Goal: Find specific page/section: Find specific page/section

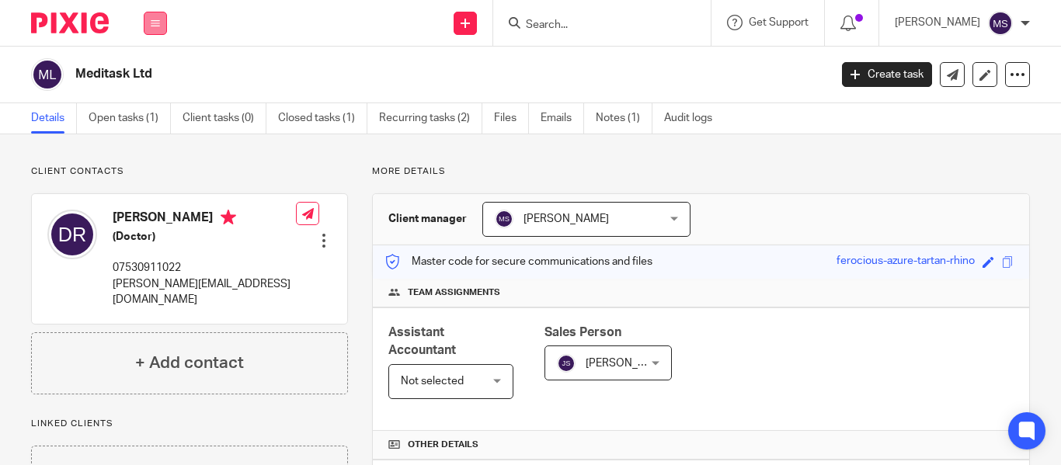
click at [155, 27] on icon at bounding box center [155, 23] width 9 height 9
click at [152, 113] on link "Clients" at bounding box center [152, 118] width 36 height 11
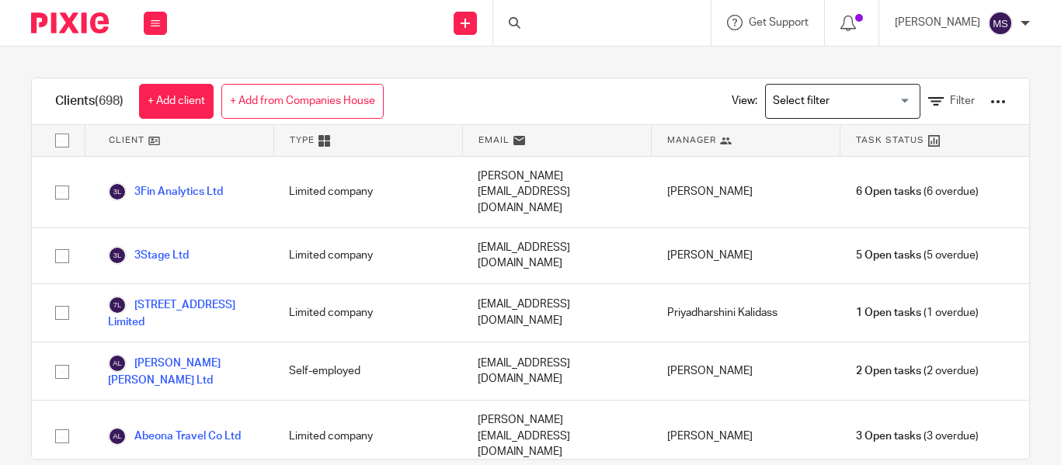
click at [825, 100] on input "Search for option" at bounding box center [839, 101] width 144 height 27
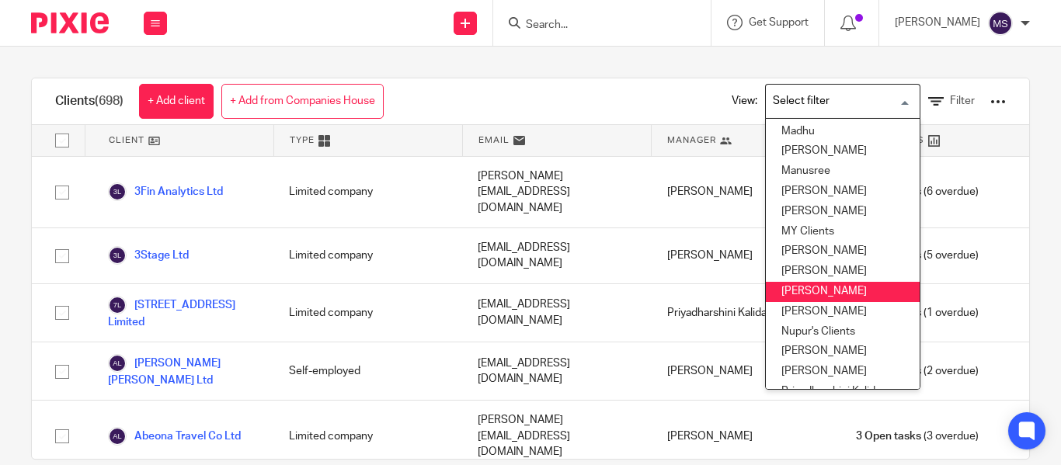
scroll to position [370, 0]
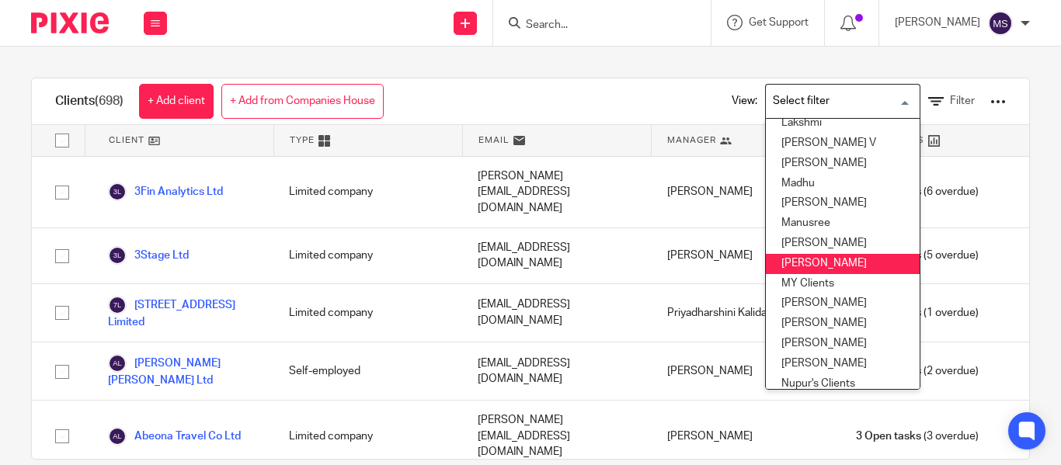
click at [805, 266] on li "[PERSON_NAME]" at bounding box center [843, 264] width 154 height 20
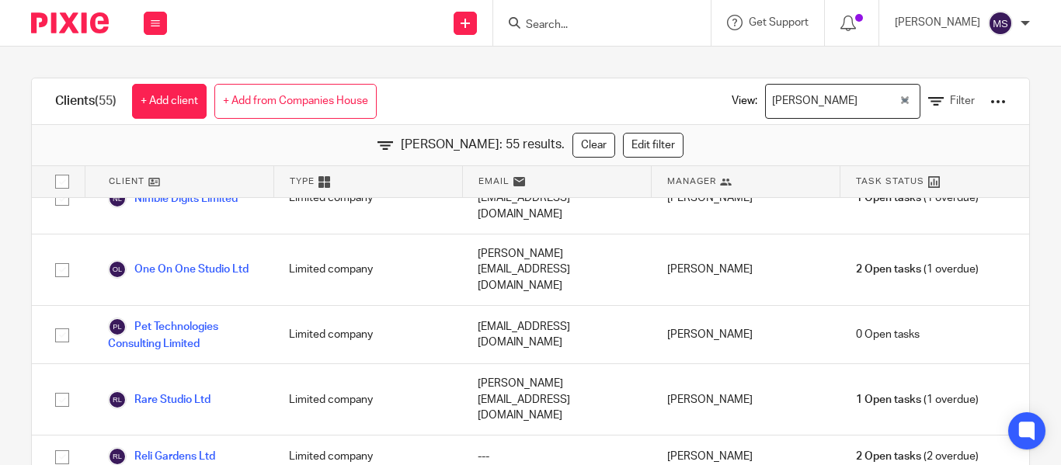
scroll to position [2338, 0]
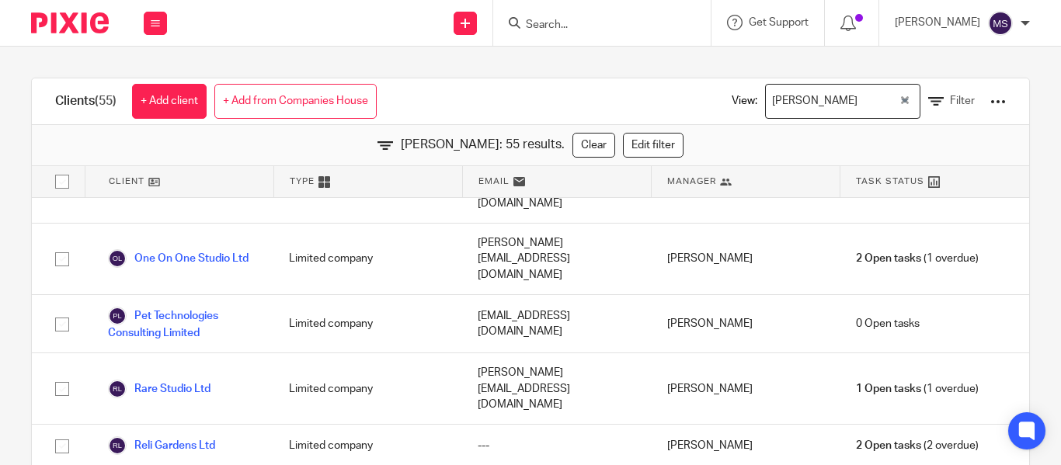
click at [901, 97] on icon "Clear Selected" at bounding box center [905, 100] width 8 height 8
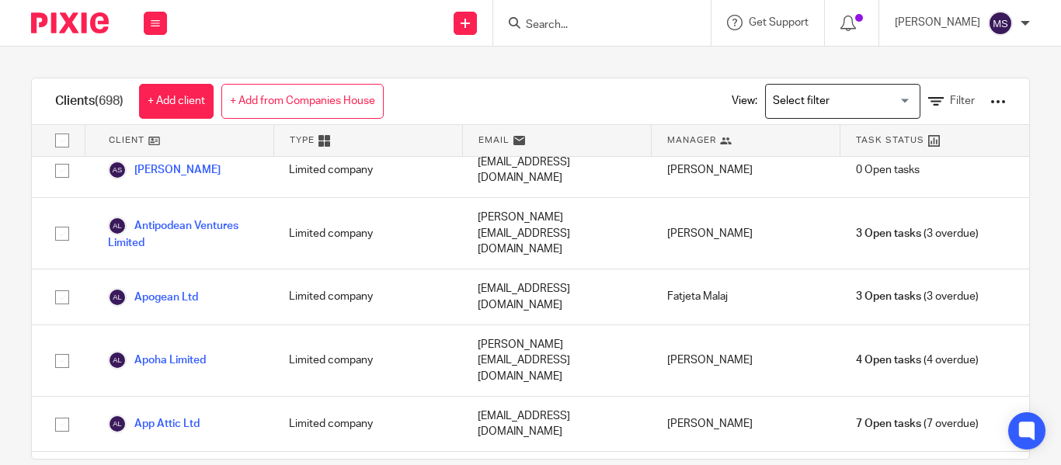
scroll to position [30380, 0]
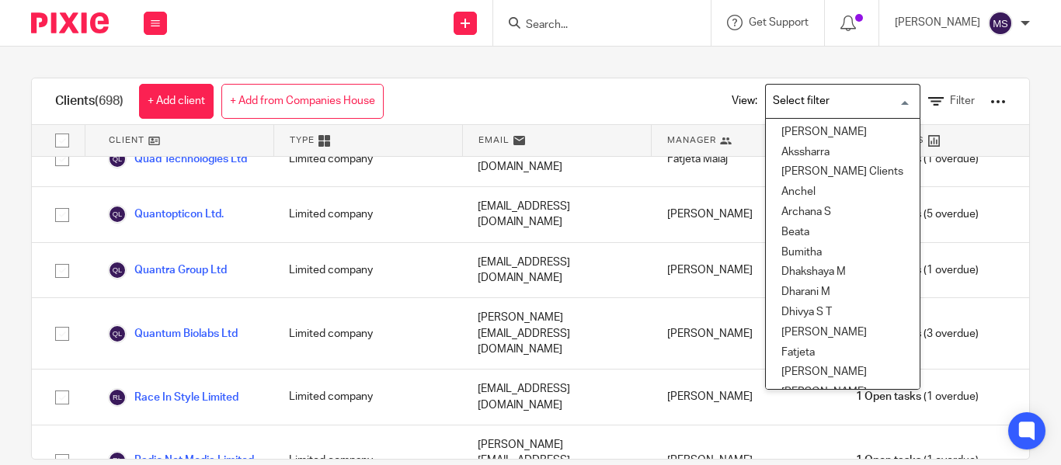
click at [843, 100] on input "Search for option" at bounding box center [839, 101] width 144 height 27
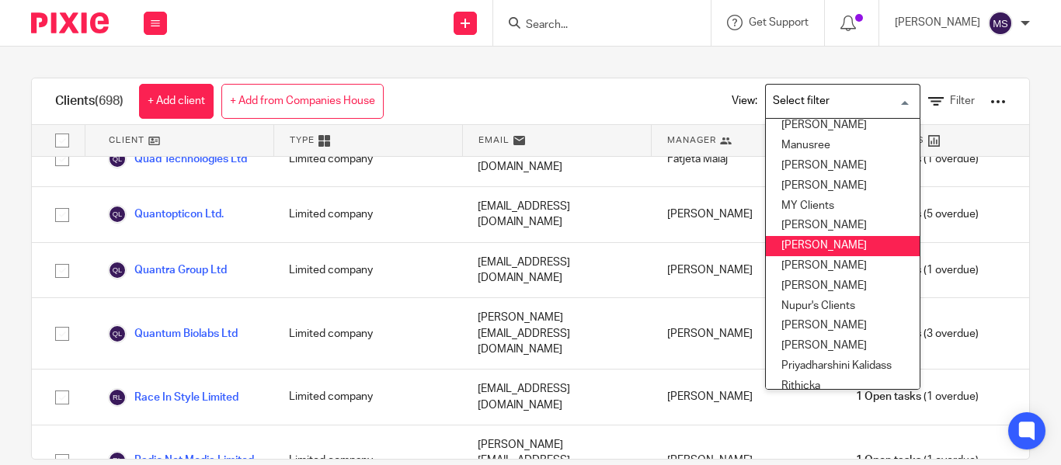
scroll to position [448, 0]
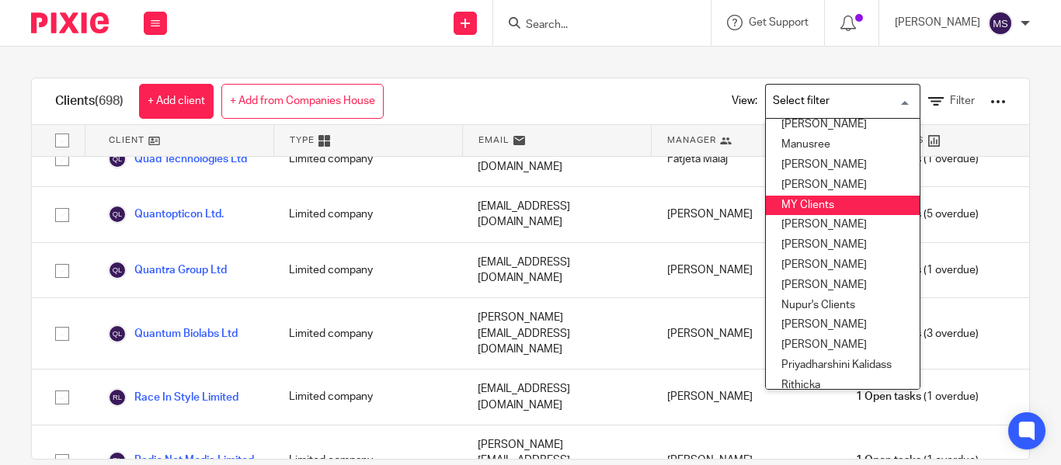
click at [798, 202] on li "MY Clients" at bounding box center [843, 206] width 154 height 20
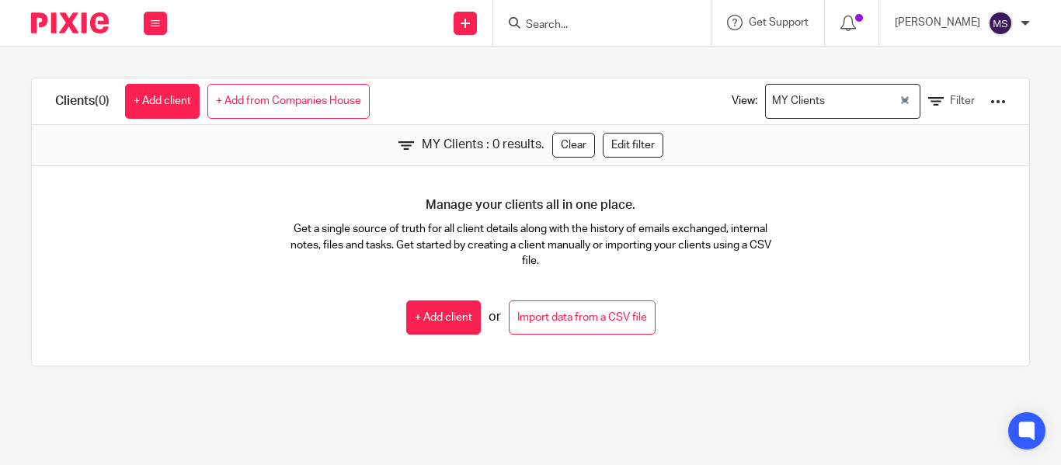
click at [830, 107] on input "Search for option" at bounding box center [863, 101] width 67 height 27
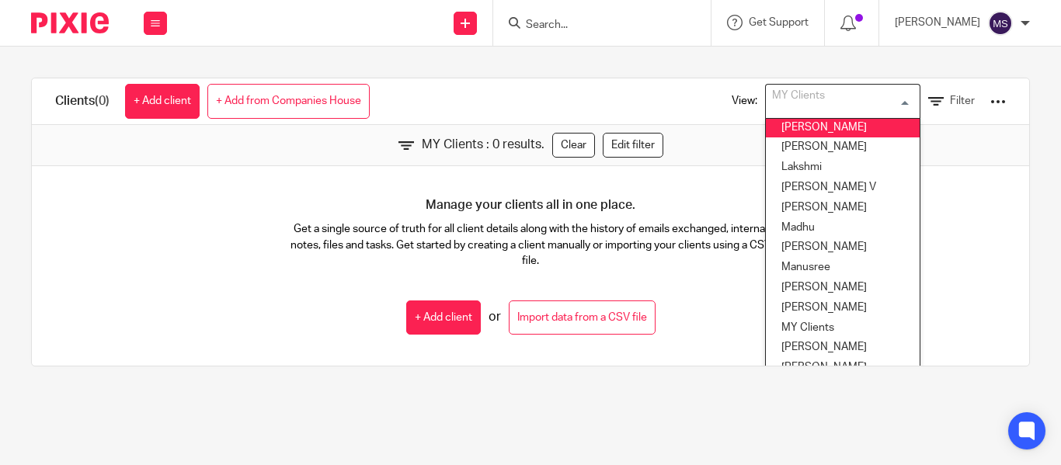
scroll to position [330, 0]
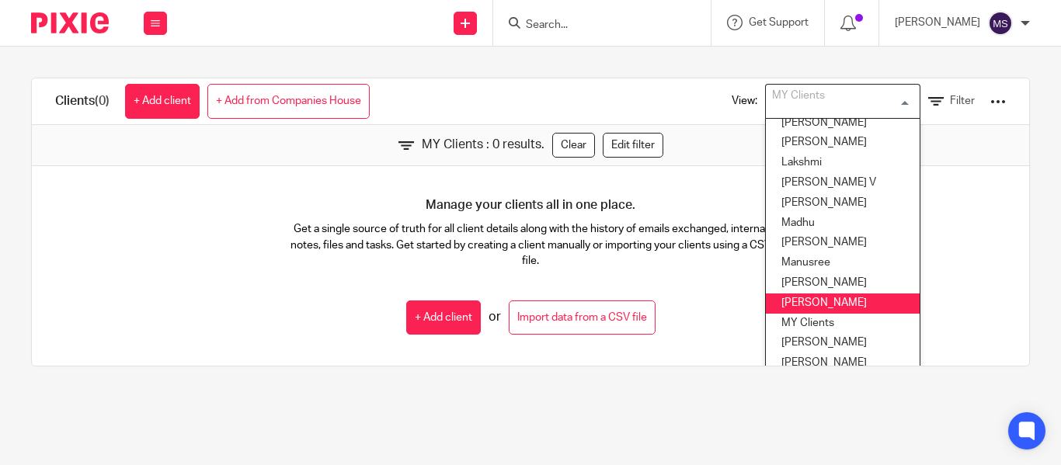
click at [793, 307] on li "[PERSON_NAME]" at bounding box center [843, 304] width 154 height 20
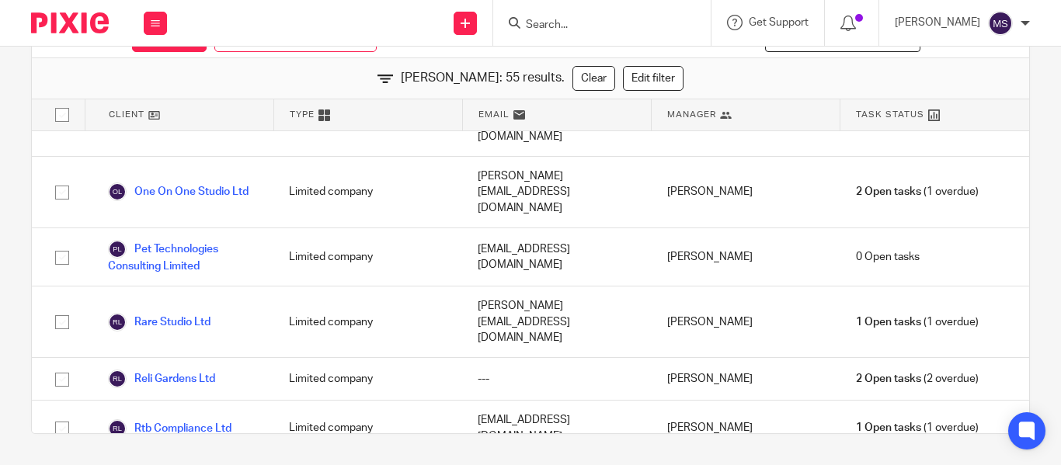
scroll to position [0, 0]
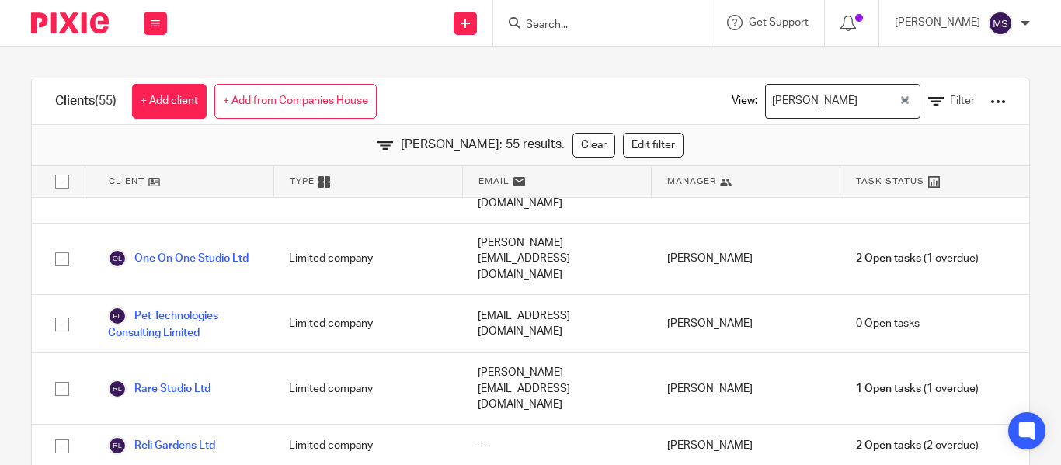
click at [901, 98] on icon "Clear Selected" at bounding box center [905, 100] width 8 height 8
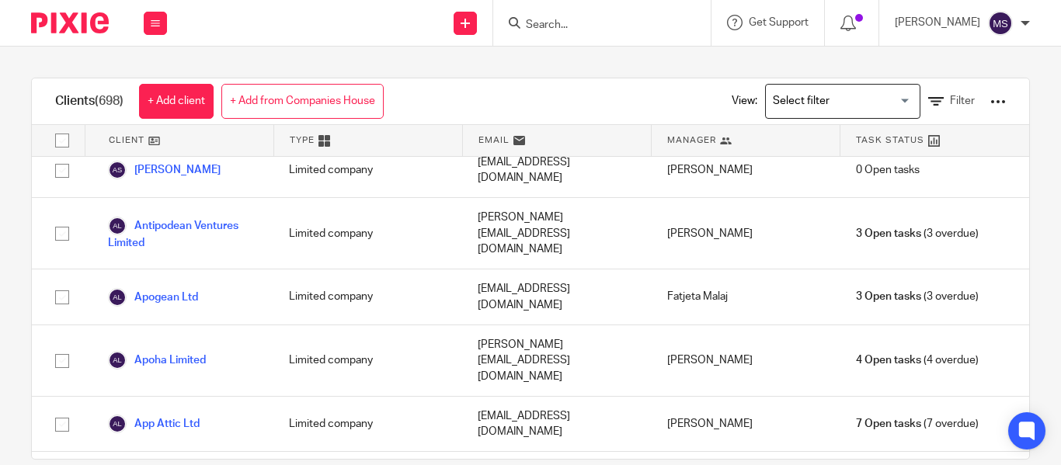
scroll to position [30380, 0]
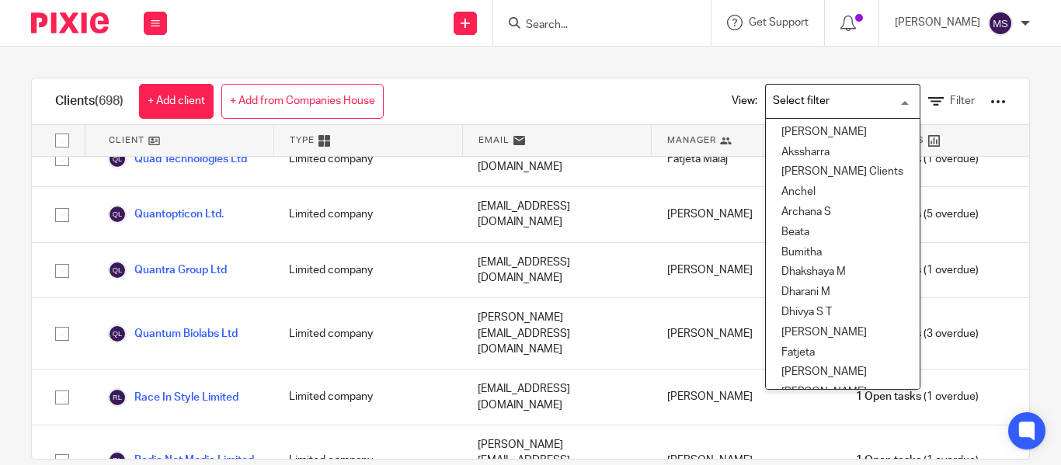
click at [812, 98] on input "Search for option" at bounding box center [839, 101] width 144 height 27
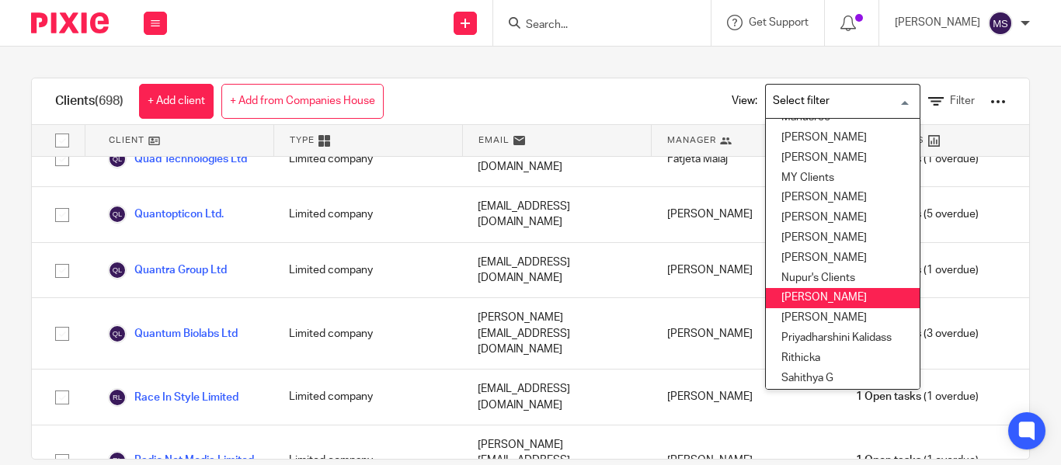
scroll to position [463, 0]
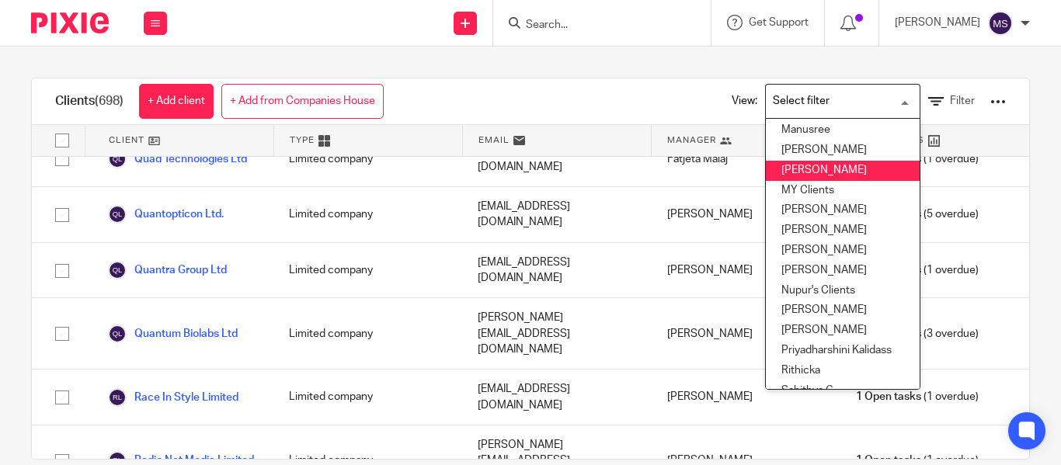
click at [805, 177] on li "[PERSON_NAME]" at bounding box center [843, 171] width 154 height 20
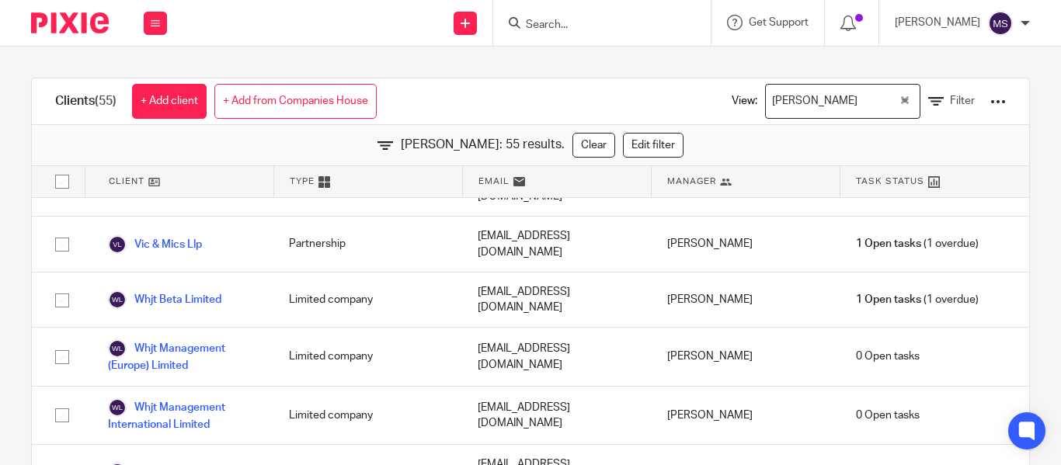
scroll to position [2249, 0]
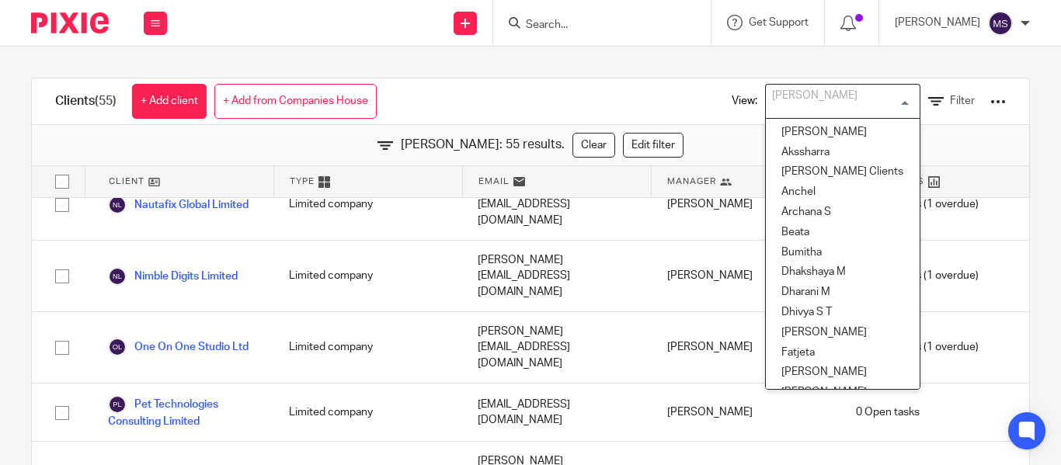
click at [885, 101] on div "[PERSON_NAME] Loading..." at bounding box center [842, 101] width 155 height 35
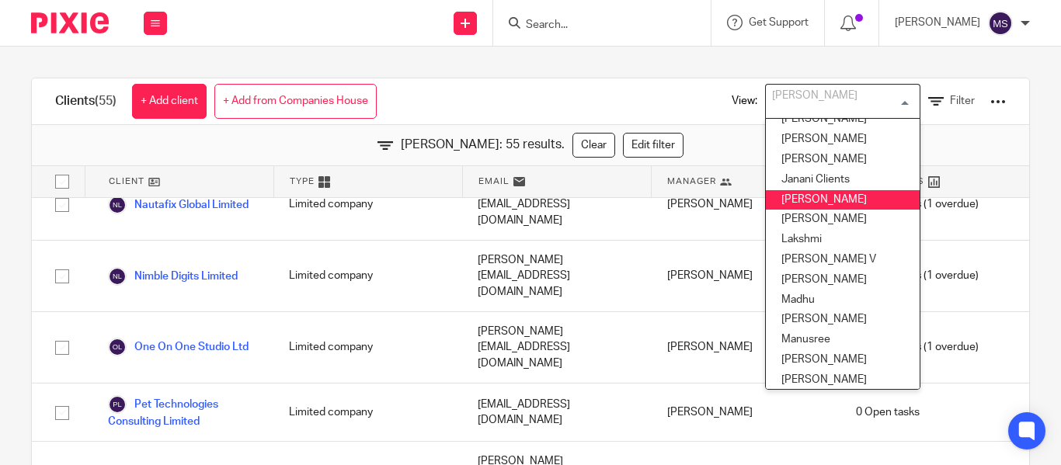
scroll to position [0, 0]
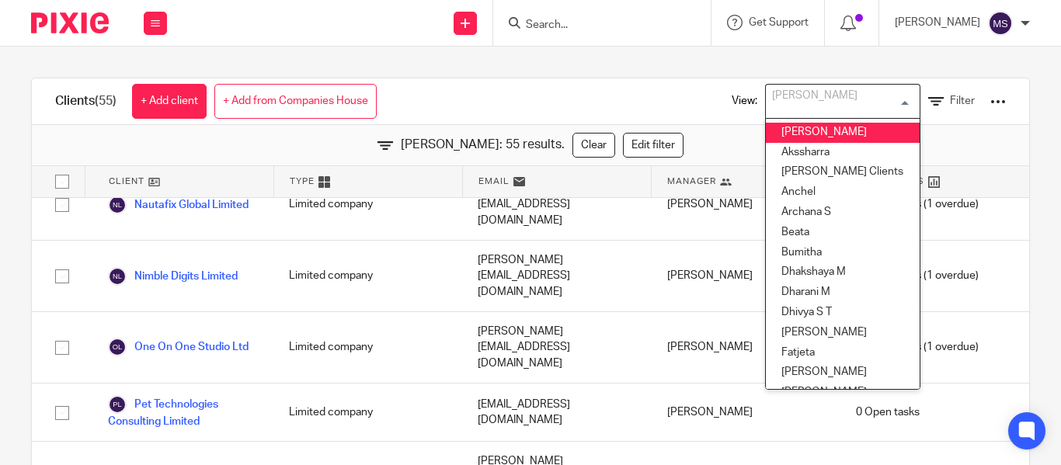
click at [694, 67] on div "Clients (55) + Add client + Add from Companies House View: [PERSON_NAME] Loadin…" at bounding box center [530, 256] width 1061 height 419
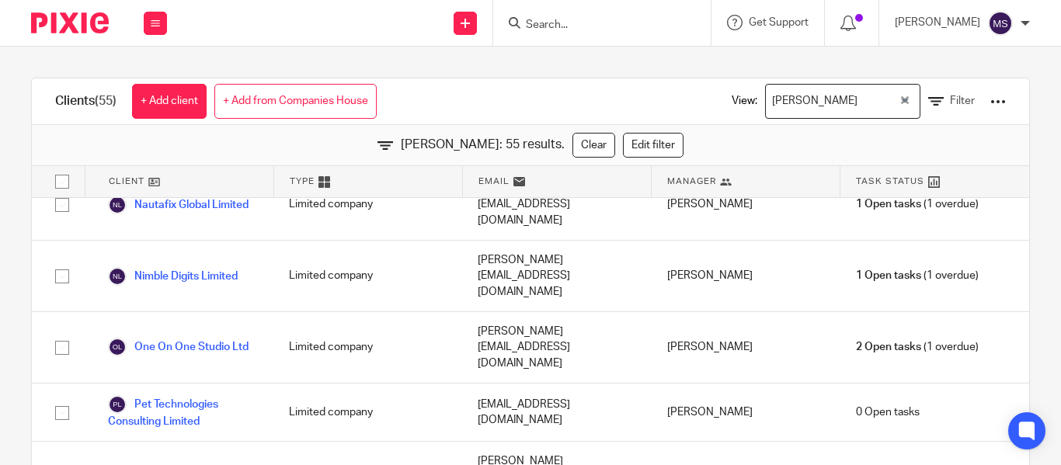
click at [990, 103] on div at bounding box center [998, 102] width 16 height 16
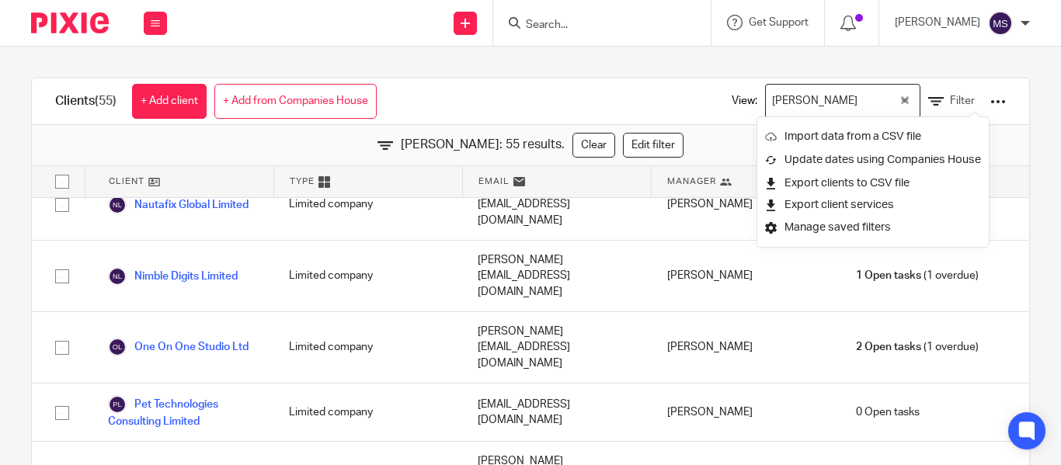
click at [954, 78] on div "Clients (55) + Add client + Add from Companies House View: [PERSON_NAME] Loadin…" at bounding box center [530, 289] width 999 height 423
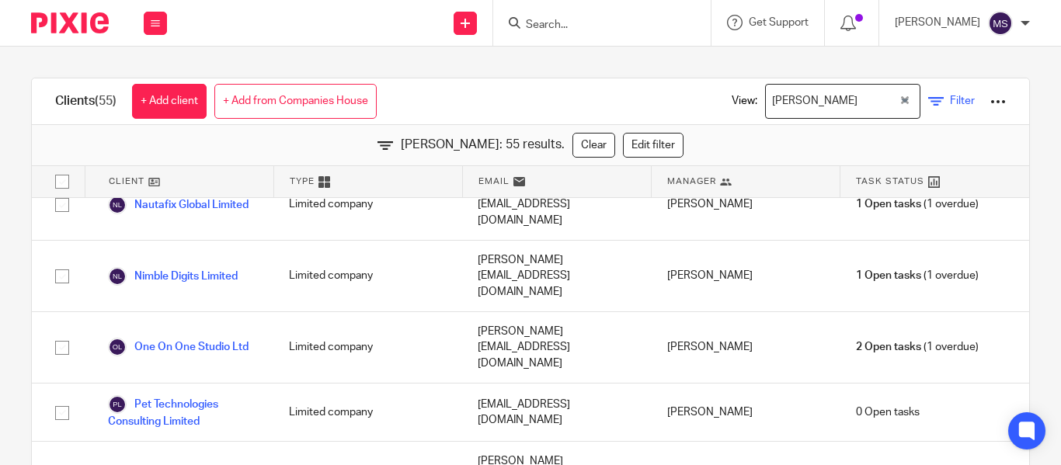
click at [928, 95] on link "Filter" at bounding box center [951, 101] width 47 height 16
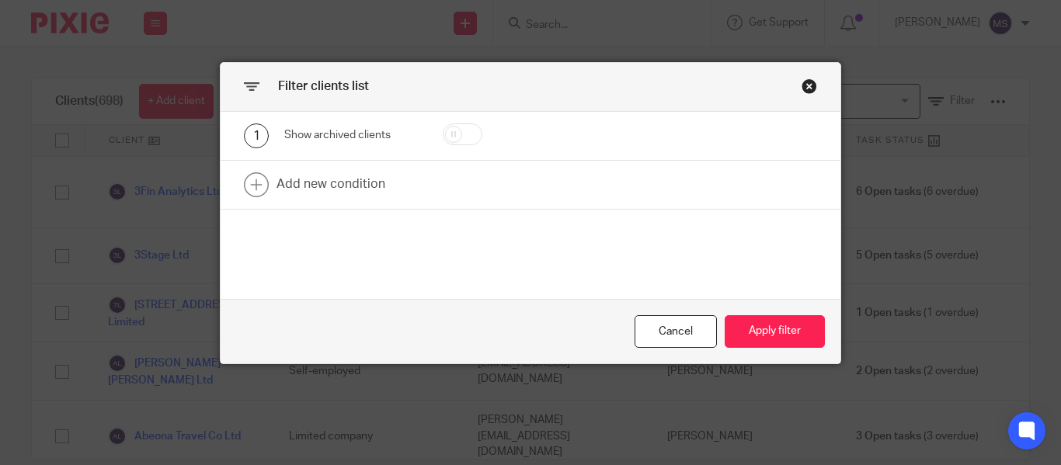
click at [802, 87] on div "Close this dialog window" at bounding box center [809, 86] width 16 height 16
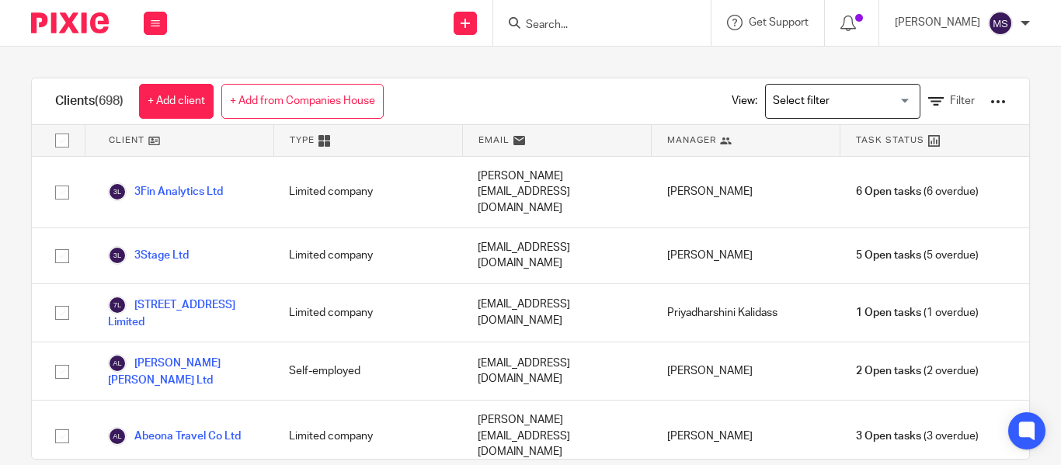
click at [779, 104] on input "Search for option" at bounding box center [839, 101] width 144 height 27
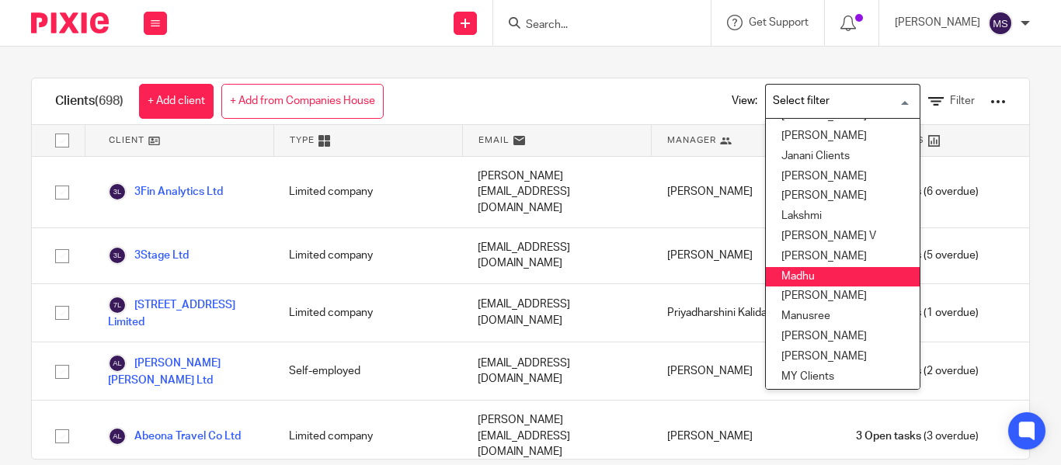
scroll to position [303, 0]
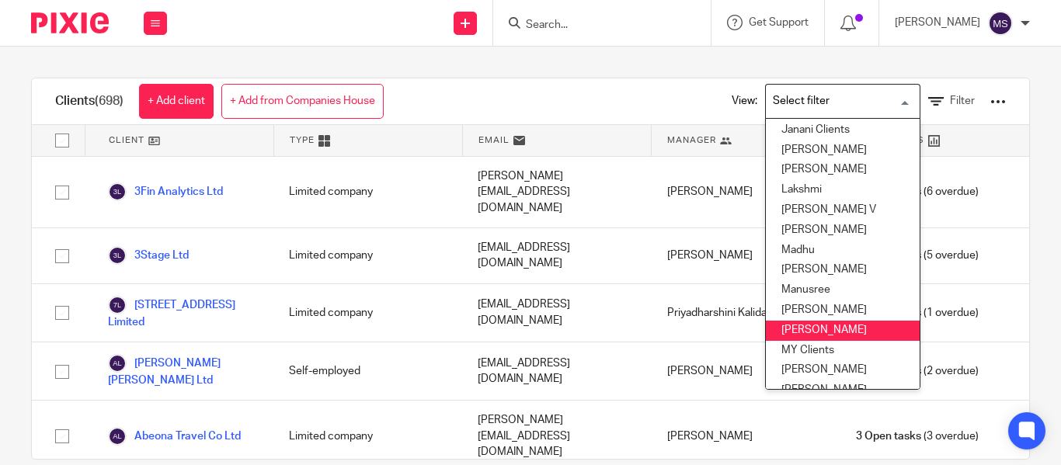
click at [787, 325] on li "[PERSON_NAME]" at bounding box center [843, 331] width 154 height 20
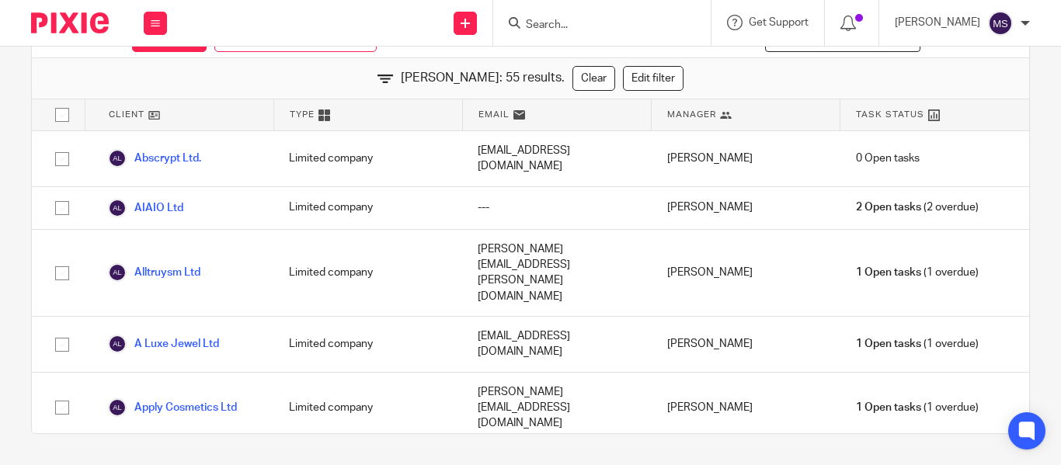
scroll to position [0, 0]
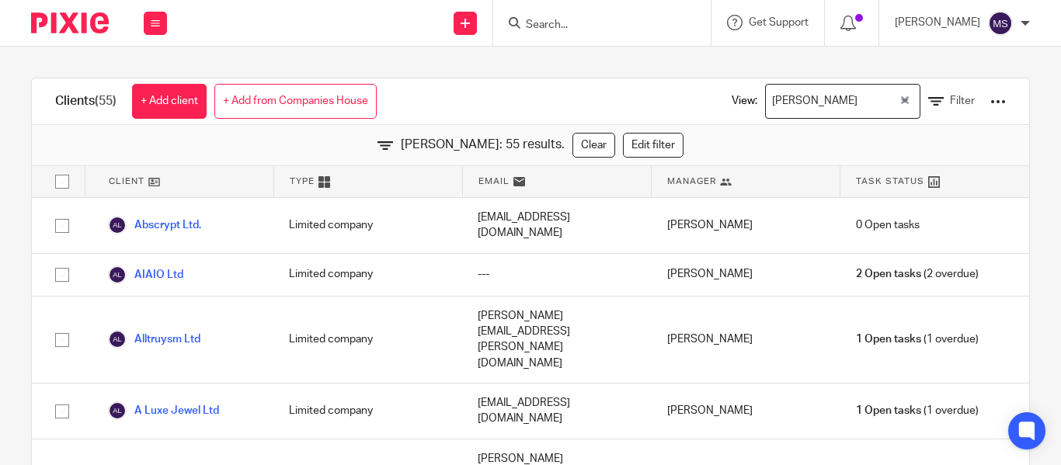
click at [881, 99] on div "[PERSON_NAME] Loading..." at bounding box center [842, 101] width 155 height 35
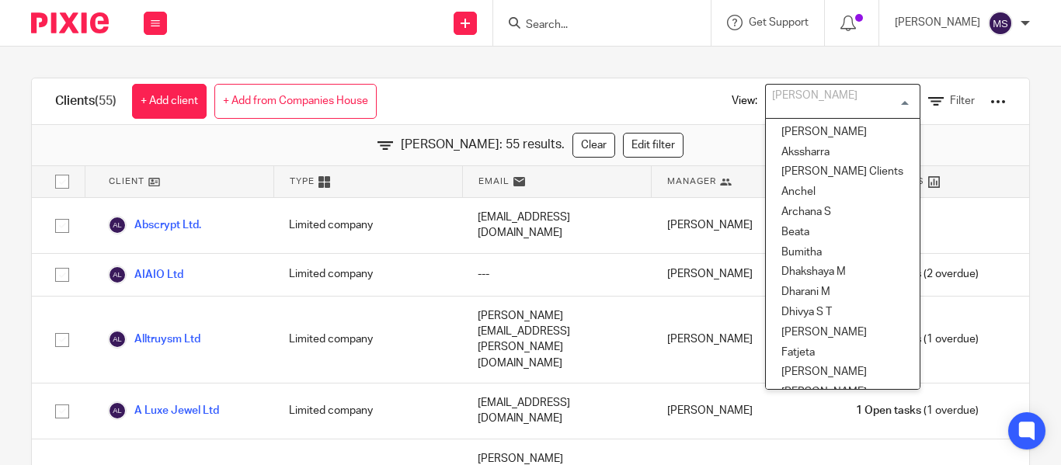
scroll to position [253, 0]
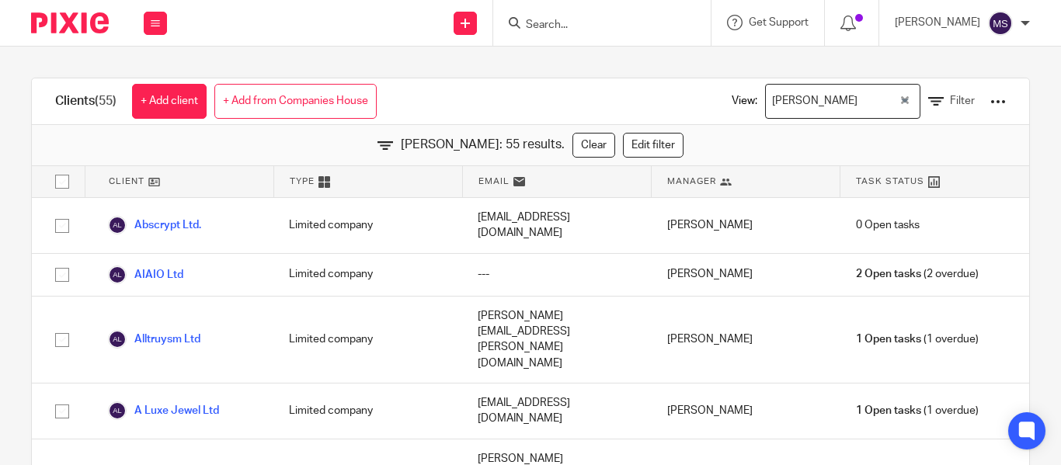
click at [685, 74] on div "Clients (55) + Add client + Add from Companies House View: [PERSON_NAME] Loadin…" at bounding box center [530, 256] width 1061 height 419
click at [901, 96] on icon "Clear Selected" at bounding box center [905, 100] width 8 height 8
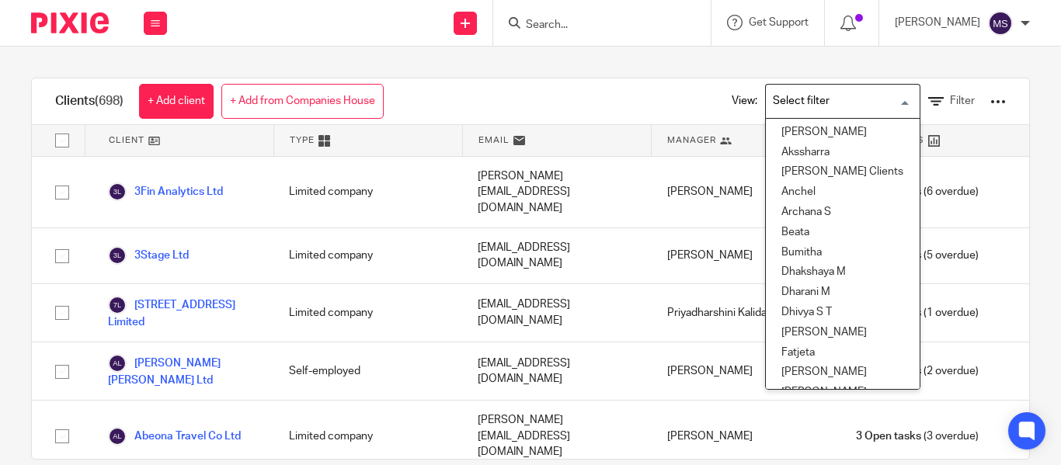
click at [819, 99] on input "Search for option" at bounding box center [839, 101] width 144 height 27
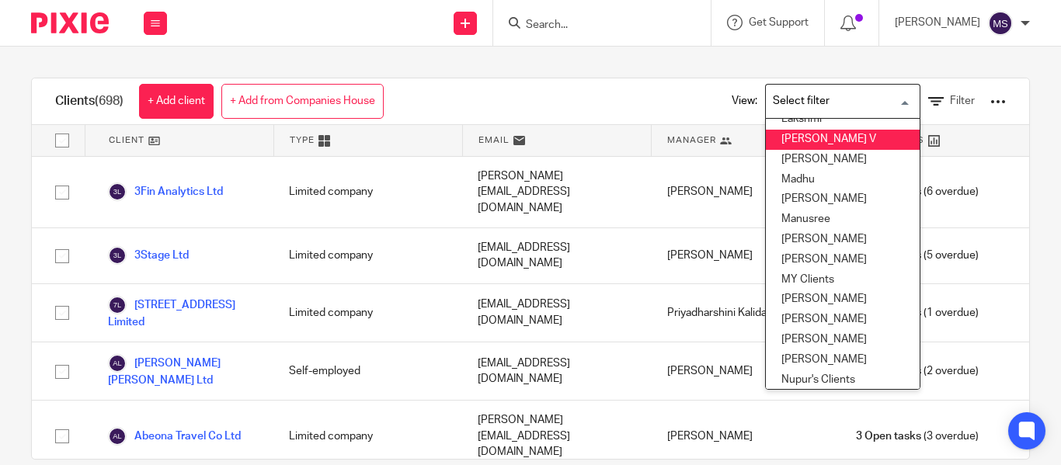
scroll to position [374, 0]
click at [615, 67] on div "Clients (698) + Add client + Add from Companies House View: Loading... [GEOGRAP…" at bounding box center [530, 256] width 1061 height 419
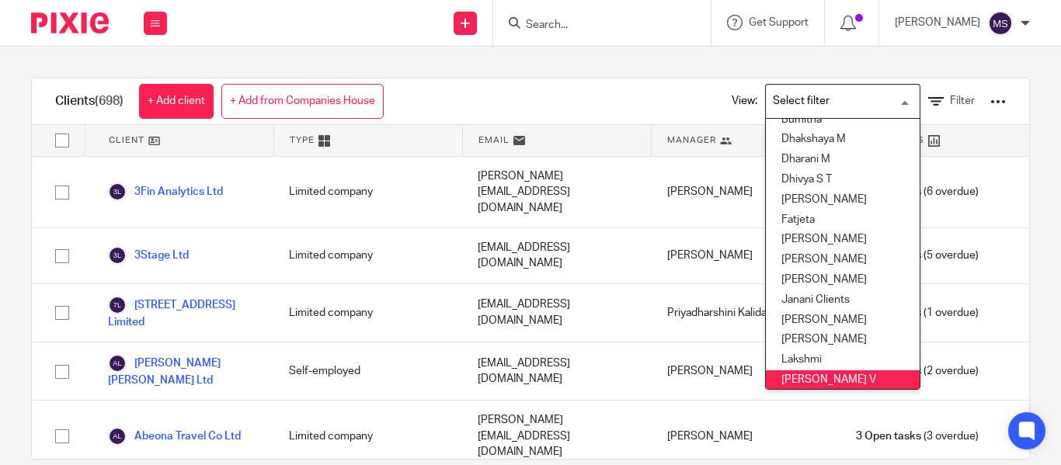
click at [826, 104] on input "Search for option" at bounding box center [839, 101] width 144 height 27
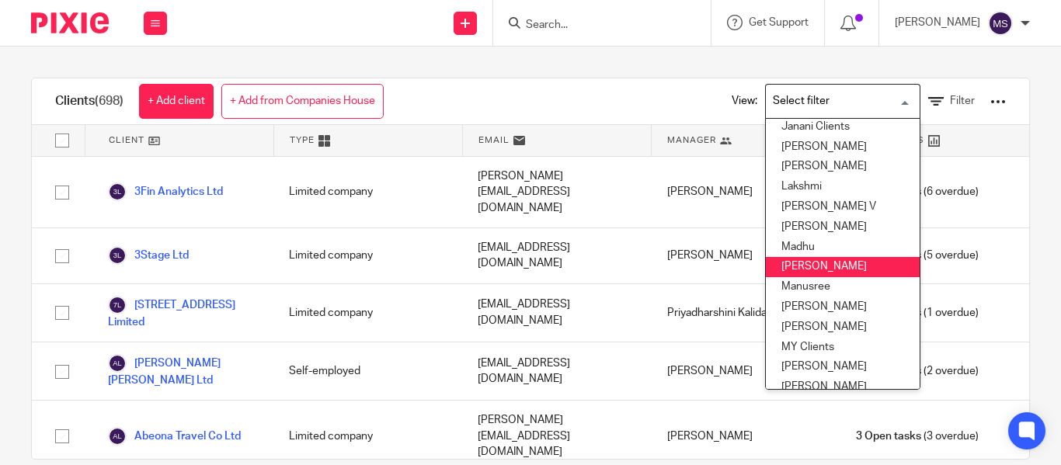
scroll to position [360, 0]
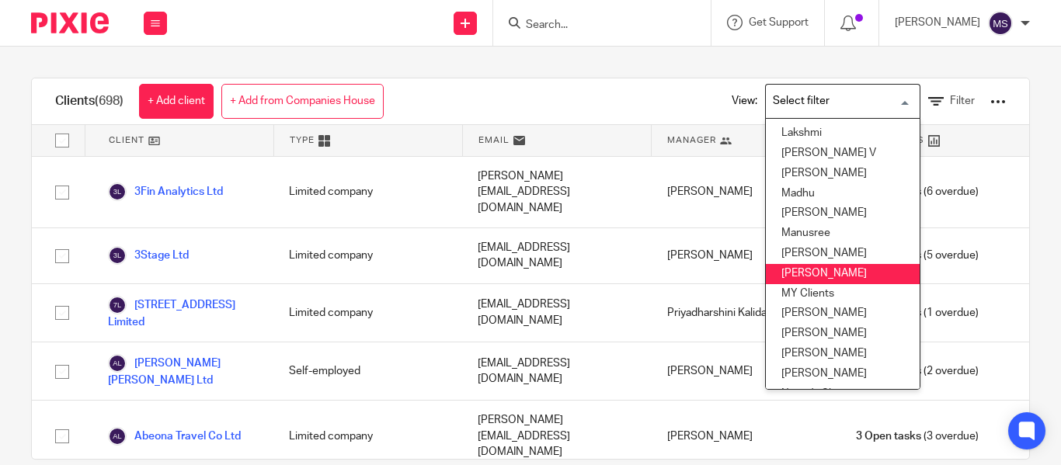
click at [791, 268] on li "[PERSON_NAME]" at bounding box center [843, 274] width 154 height 20
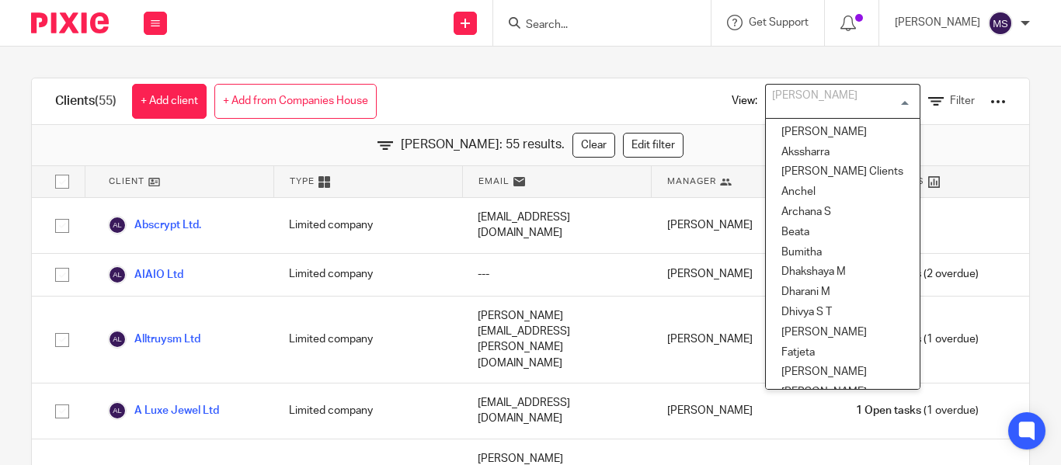
click at [883, 99] on div "[PERSON_NAME] Loading..." at bounding box center [842, 101] width 155 height 35
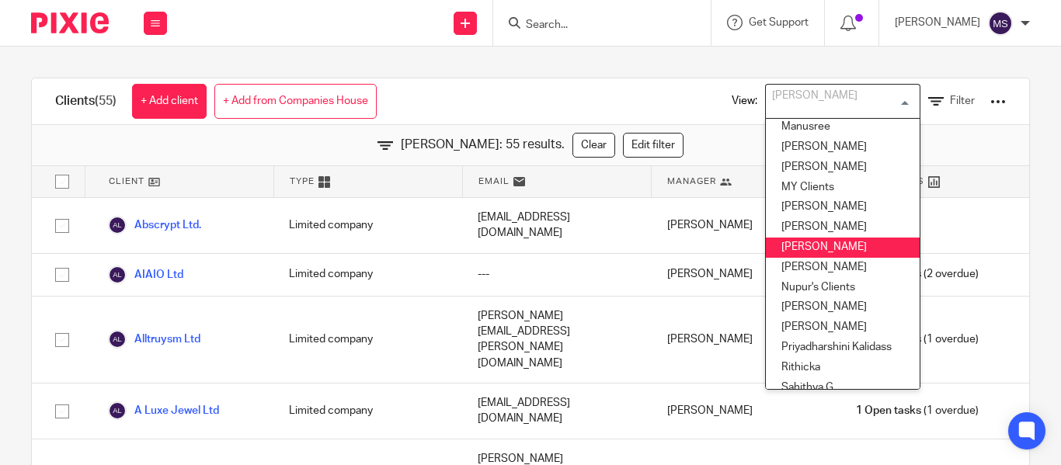
scroll to position [472, 0]
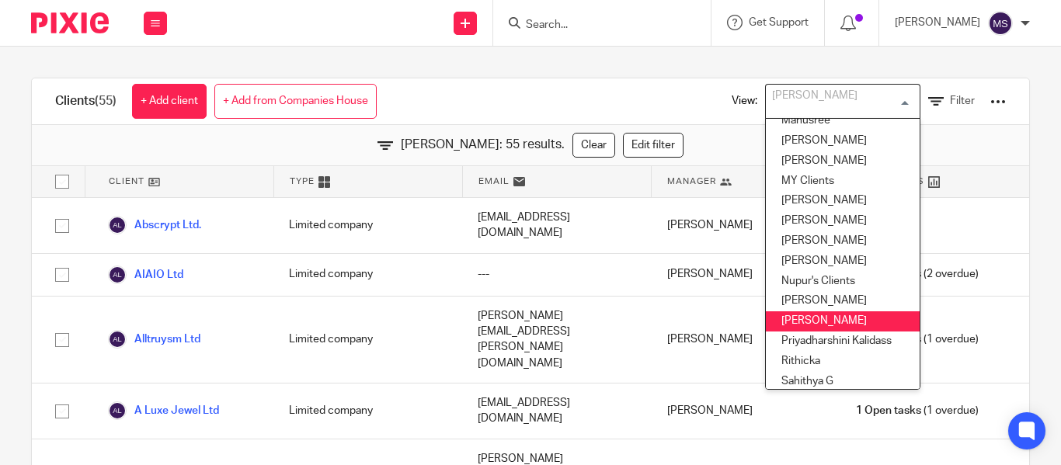
click at [805, 313] on li "[PERSON_NAME]" at bounding box center [843, 321] width 154 height 20
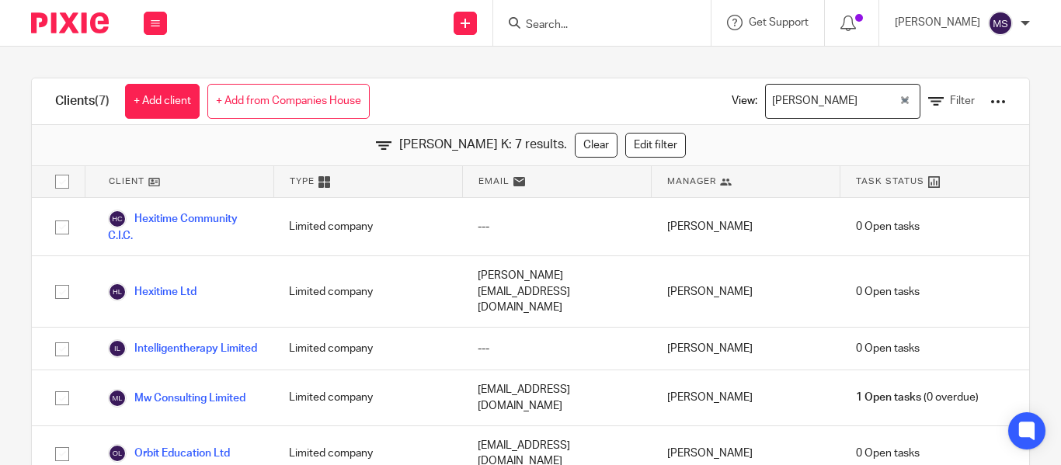
click at [877, 99] on div "[PERSON_NAME] K Loading..." at bounding box center [842, 101] width 155 height 35
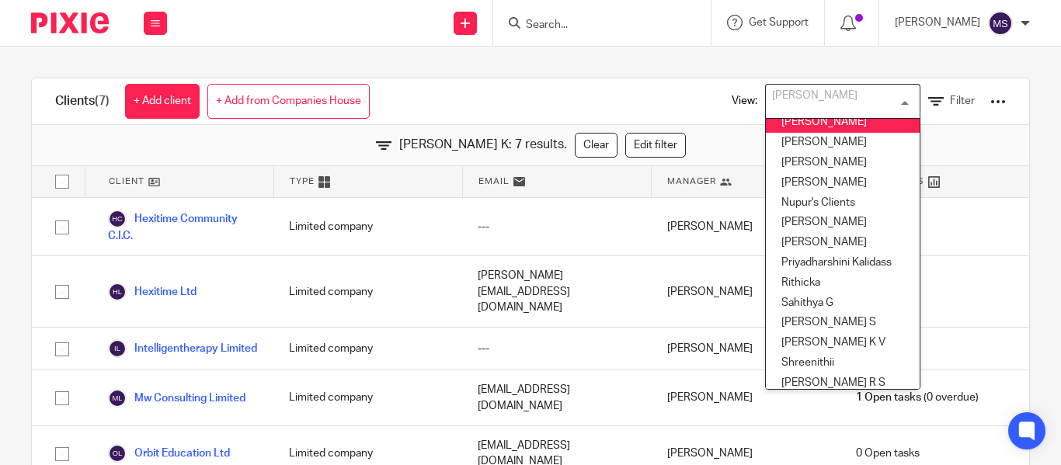
scroll to position [551, 0]
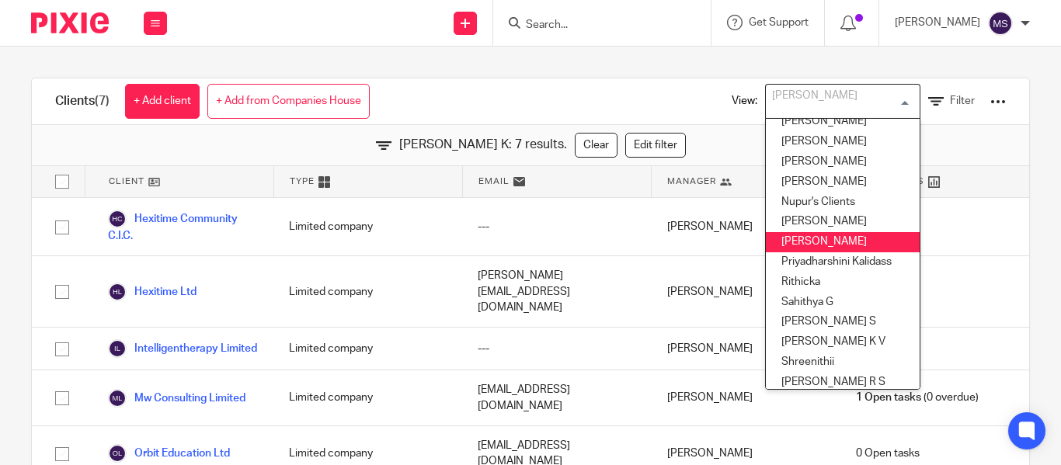
click at [806, 249] on li "[PERSON_NAME]" at bounding box center [843, 242] width 154 height 20
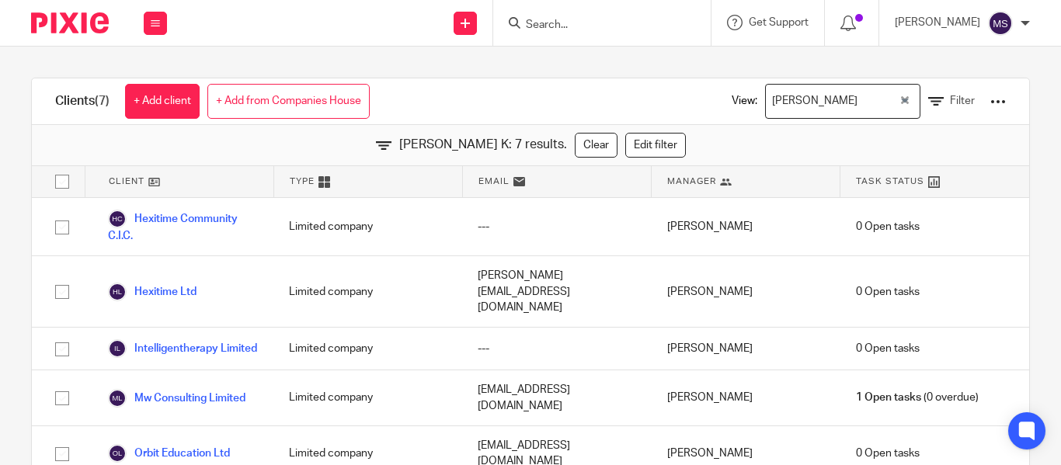
click at [901, 96] on icon "Clear Selected" at bounding box center [905, 100] width 8 height 8
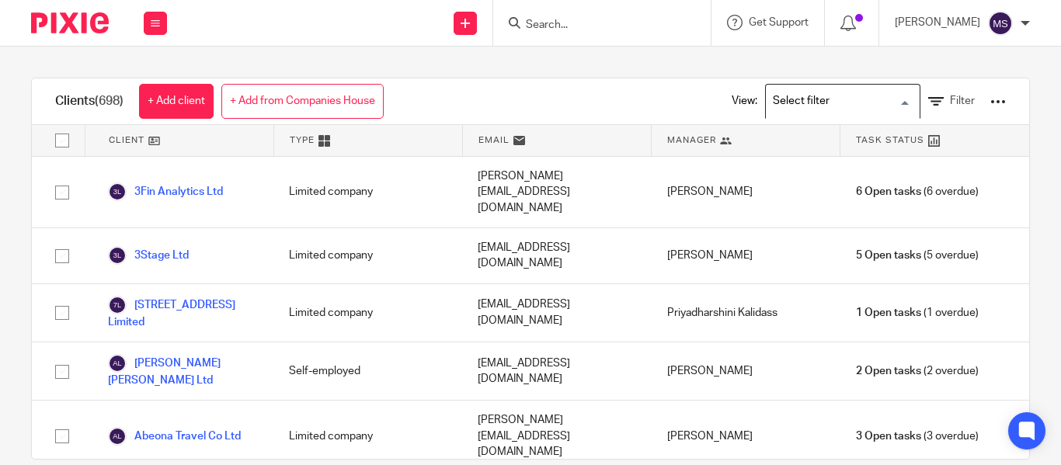
click at [806, 99] on input "Search for option" at bounding box center [839, 101] width 144 height 27
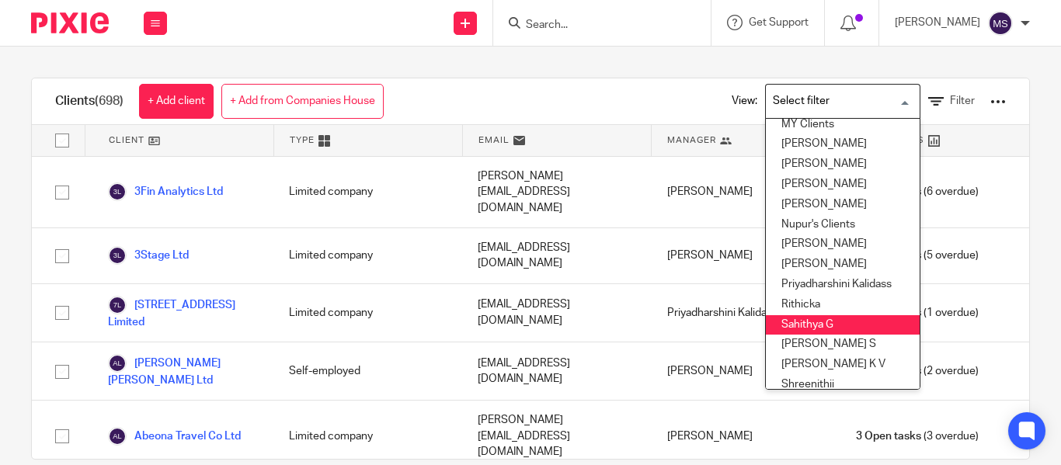
scroll to position [530, 0]
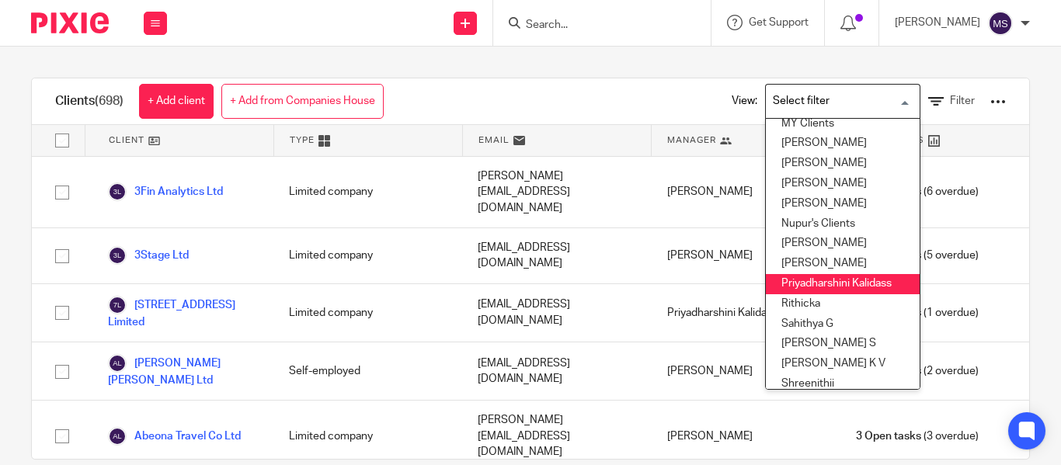
click at [803, 283] on li "Priyadharshini Kalidass" at bounding box center [843, 284] width 154 height 20
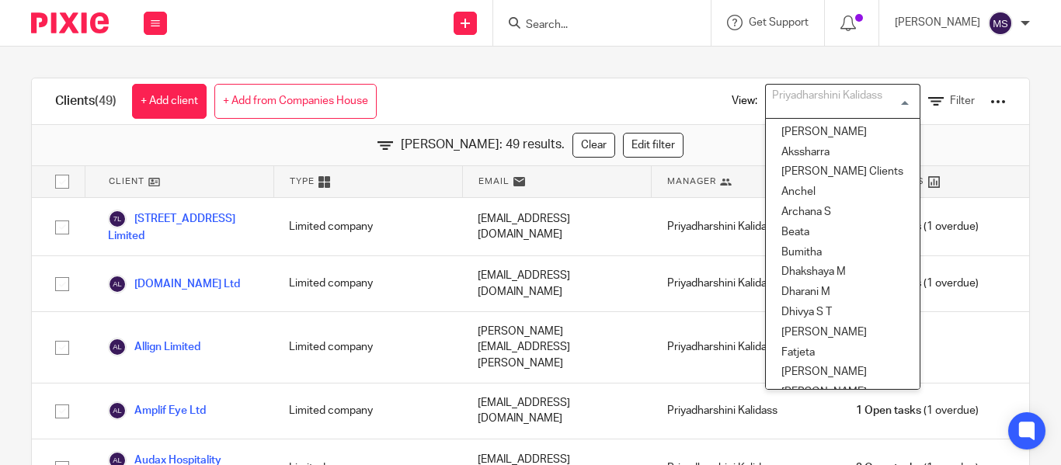
scroll to position [433, 0]
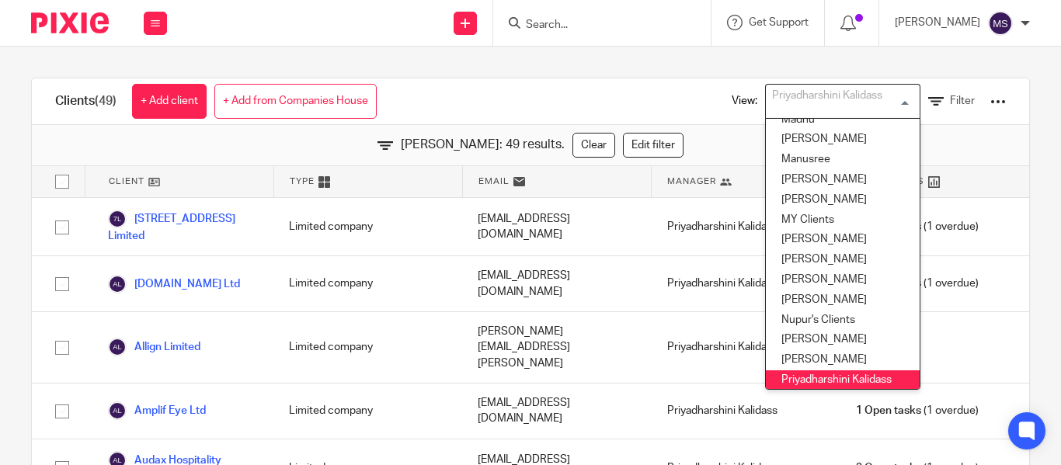
click at [635, 57] on div "Clients (49) + Add client + Add from Companies House View: [PERSON_NAME] Loadin…" at bounding box center [530, 256] width 1061 height 419
